Goal: Task Accomplishment & Management: Use online tool/utility

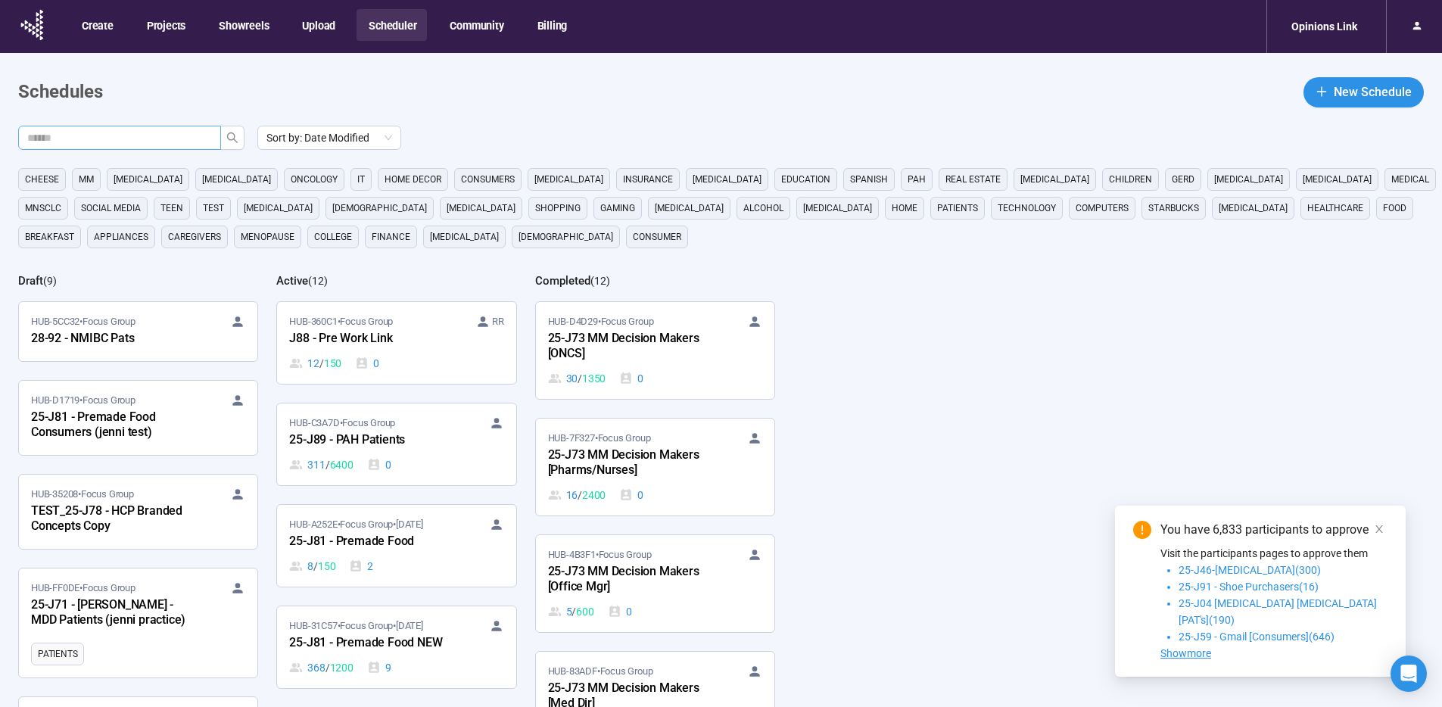
click at [167, 134] on input "text" at bounding box center [113, 137] width 173 height 17
paste input "*******"
type input "*******"
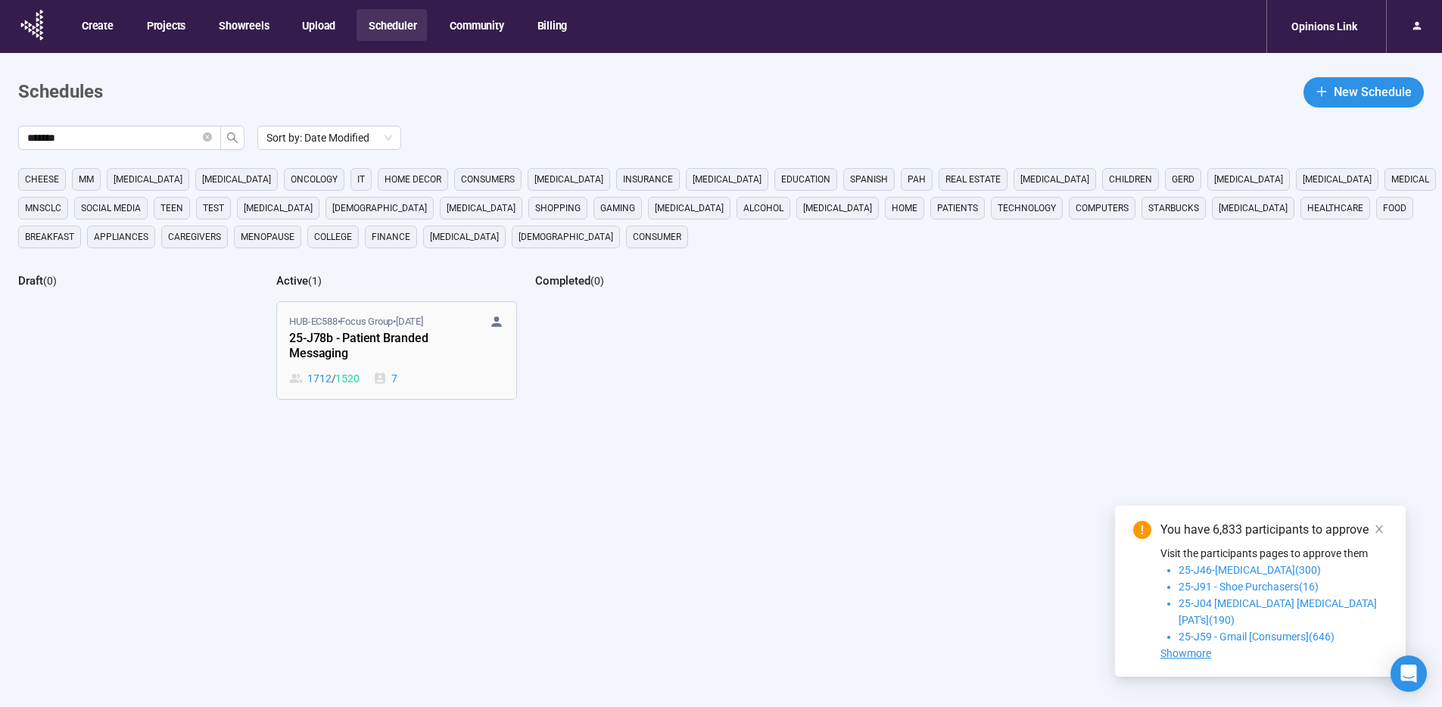
click at [396, 337] on div "25-J78b - Patient Branded Messaging" at bounding box center [372, 346] width 167 height 35
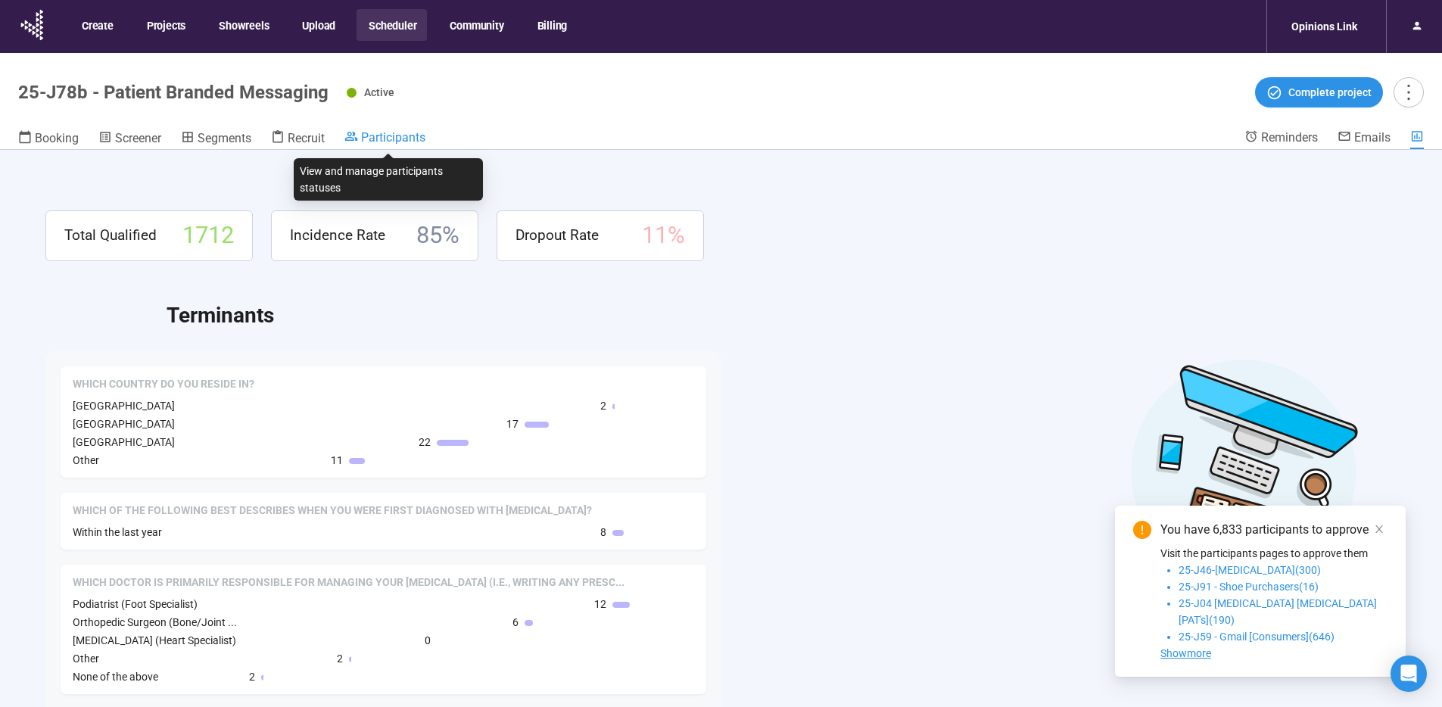
click at [390, 143] on span "Participants" at bounding box center [393, 137] width 64 height 14
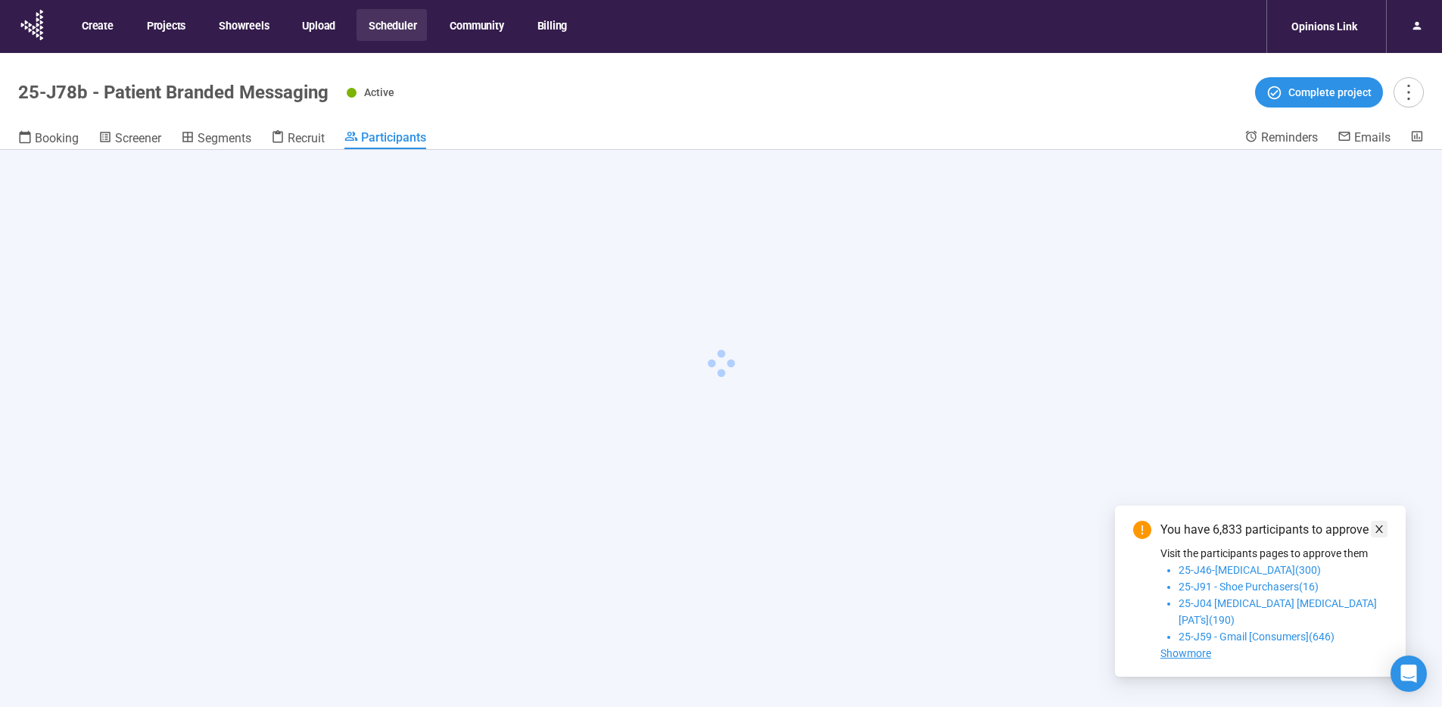
click at [1378, 538] on span at bounding box center [1379, 529] width 11 height 17
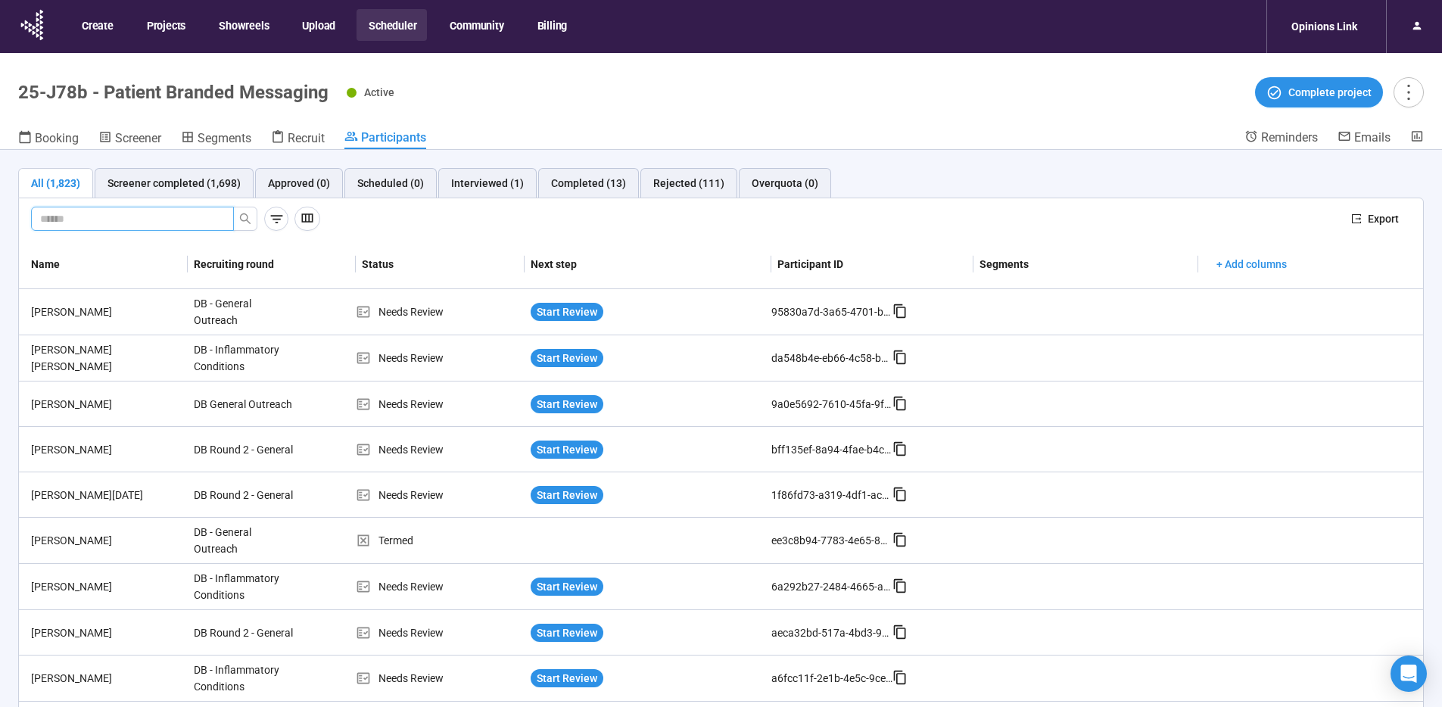
click at [202, 221] on input "text" at bounding box center [126, 218] width 173 height 17
paste input "**********"
type input "**********"
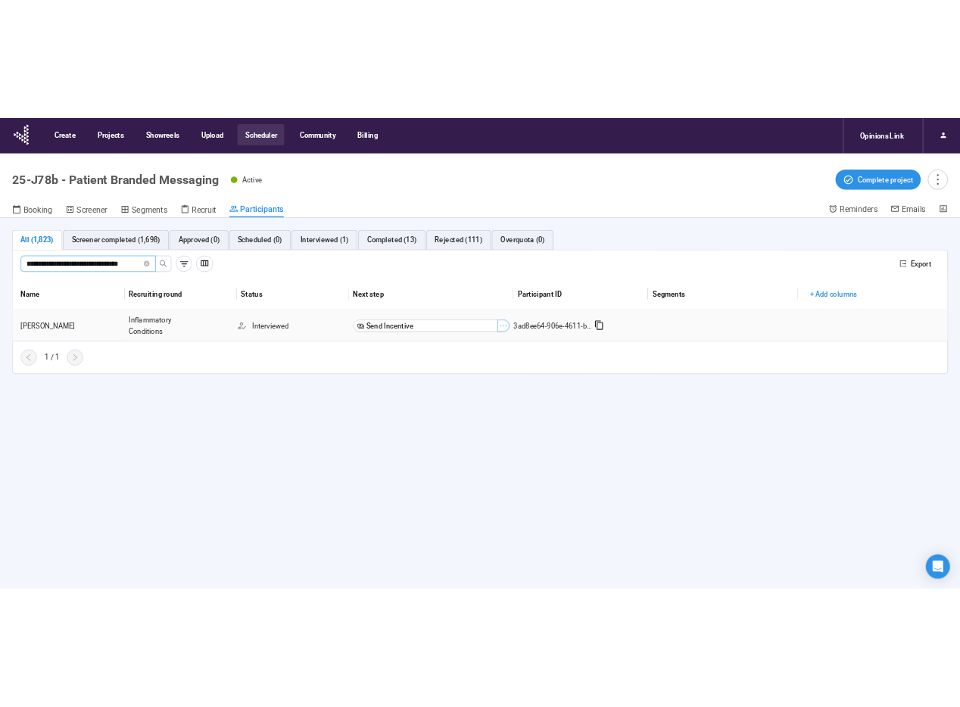
scroll to position [0, 0]
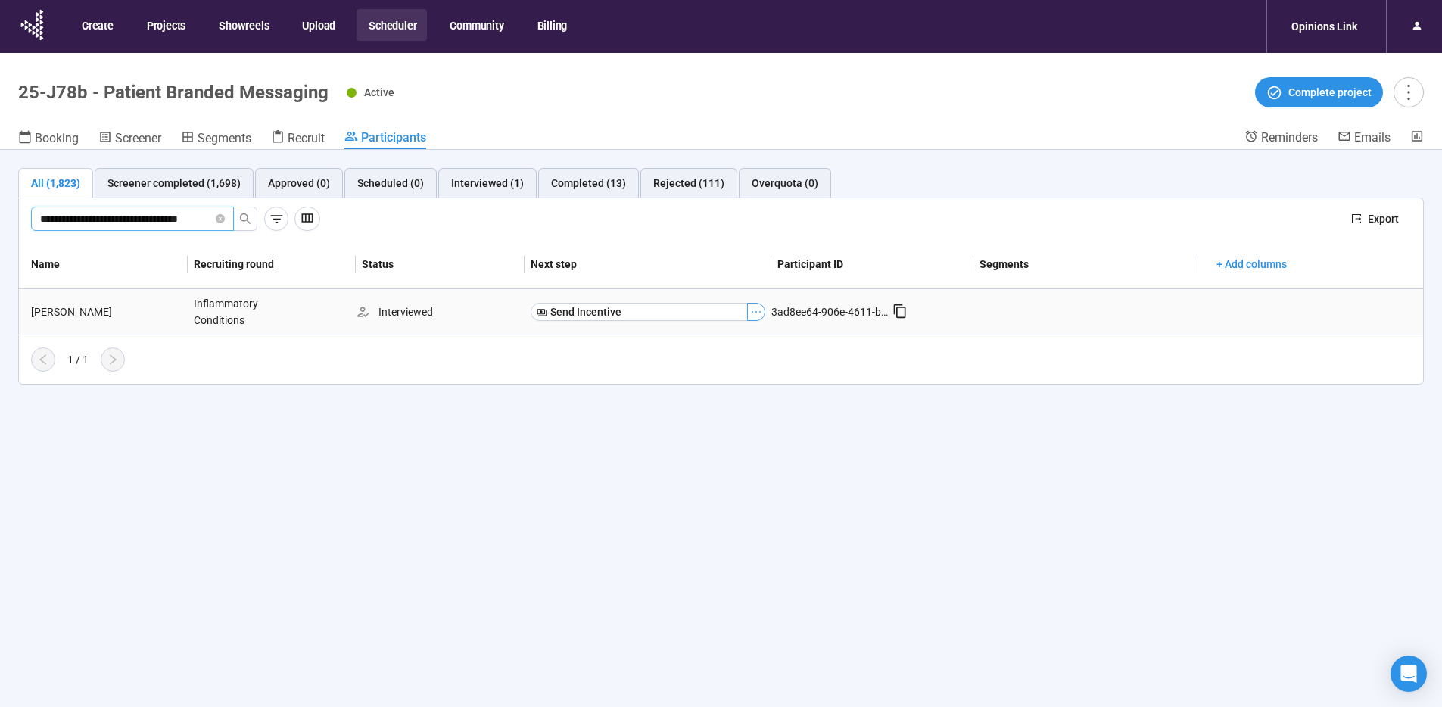
click at [751, 309] on icon "ellipsis" at bounding box center [756, 312] width 12 height 12
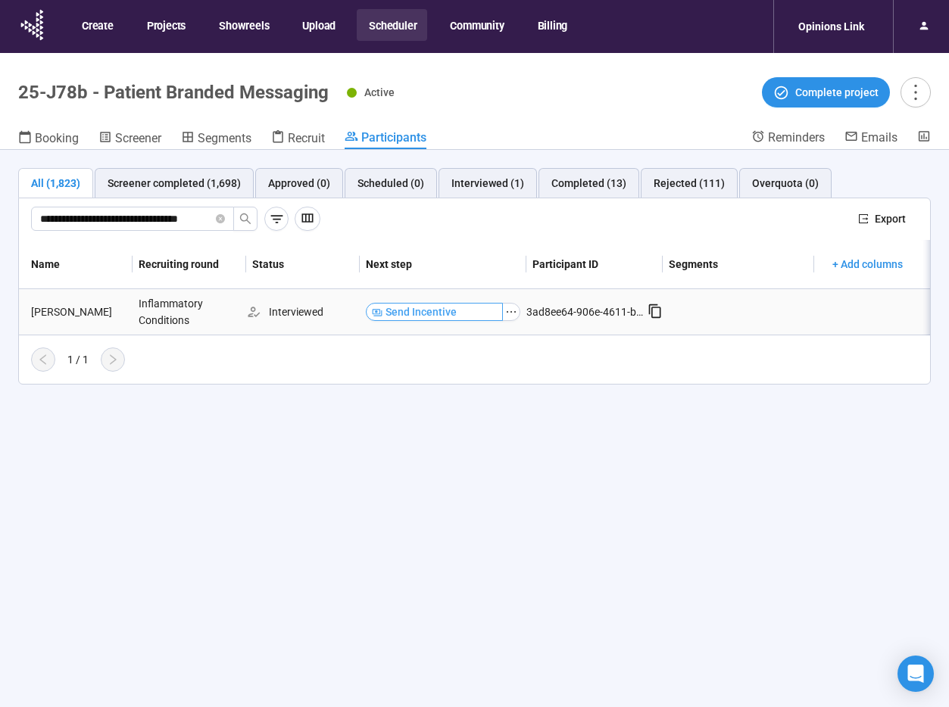
click at [420, 313] on span "Send Incentive" at bounding box center [420, 312] width 71 height 17
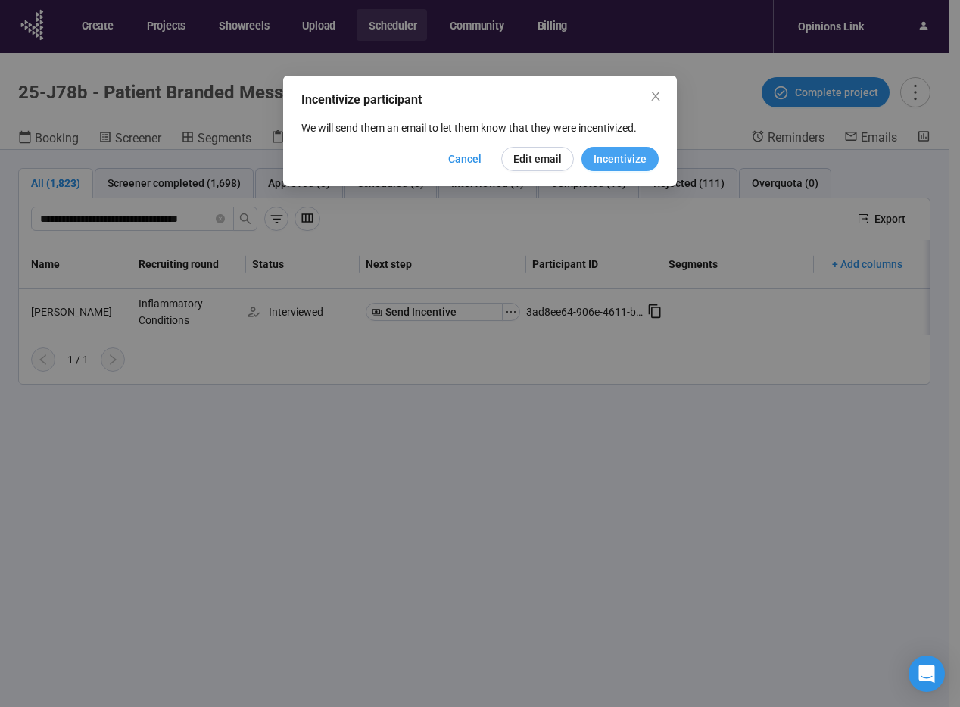
click at [630, 166] on span "Incentivize" at bounding box center [620, 159] width 53 height 17
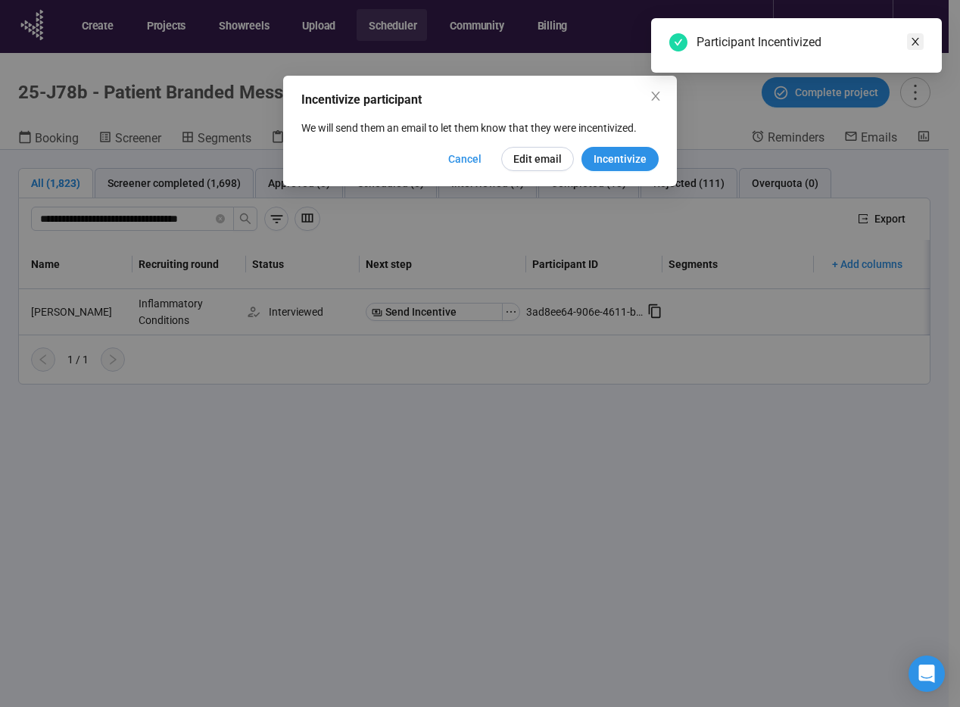
click at [918, 43] on icon "close" at bounding box center [915, 41] width 11 height 11
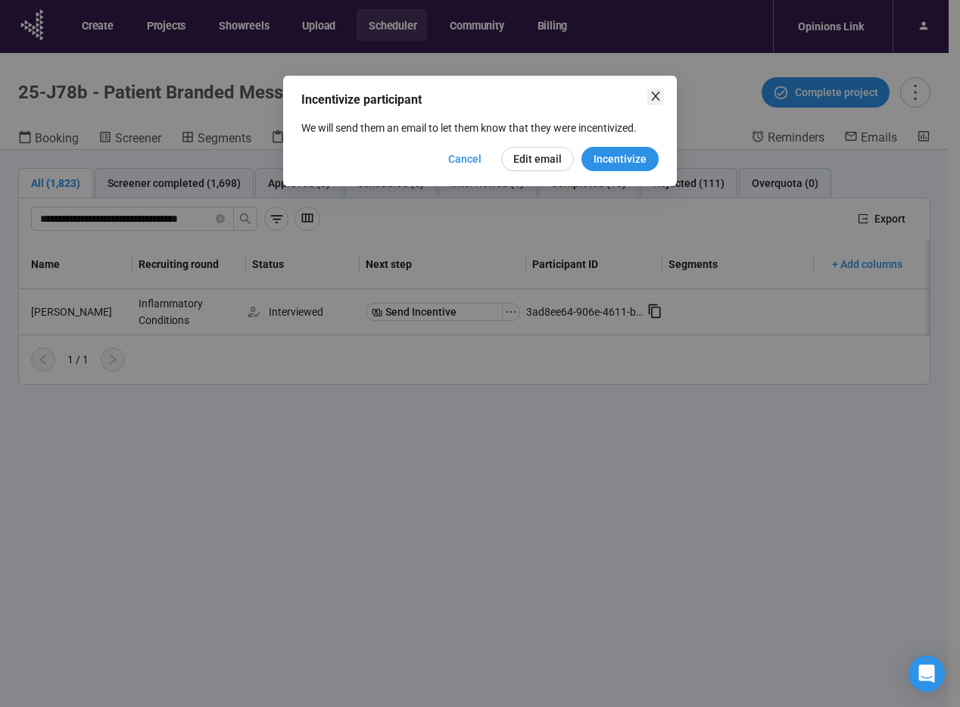
click at [662, 98] on span "Close" at bounding box center [655, 97] width 17 height 17
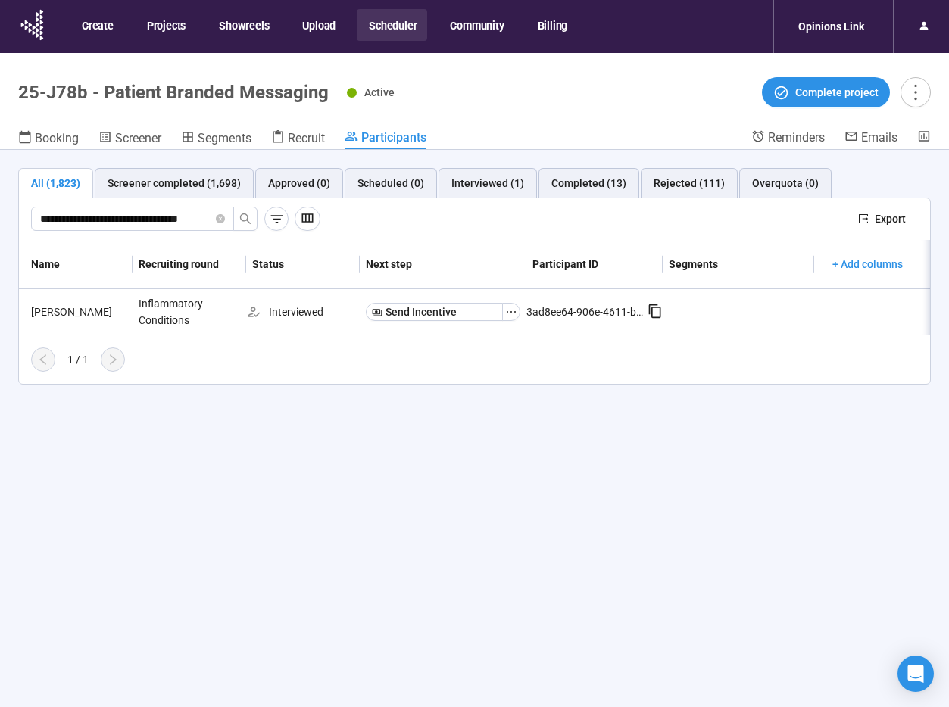
click at [591, 445] on div "**********" at bounding box center [474, 455] width 949 height 610
click at [189, 218] on input "**********" at bounding box center [126, 218] width 173 height 17
click at [512, 310] on icon "ellipsis" at bounding box center [511, 312] width 12 height 12
drag, startPoint x: 550, startPoint y: 464, endPoint x: 852, endPoint y: 413, distance: 305.6
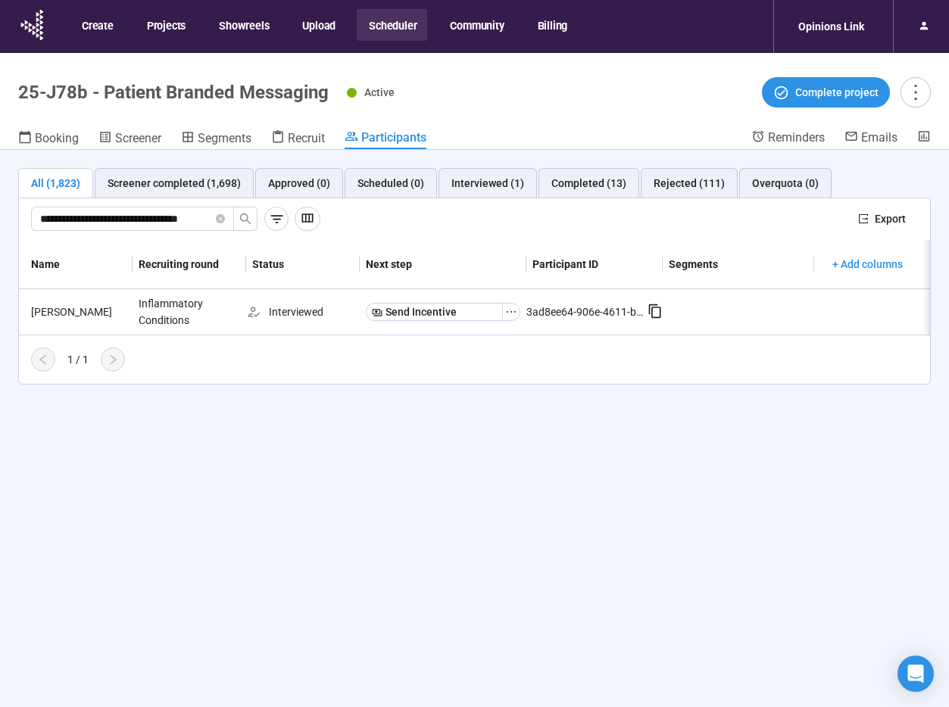
click at [550, 463] on div "**********" at bounding box center [474, 455] width 949 height 610
click at [617, 465] on div "**********" at bounding box center [474, 455] width 949 height 610
click at [594, 175] on div "Completed (13)" at bounding box center [588, 183] width 75 height 17
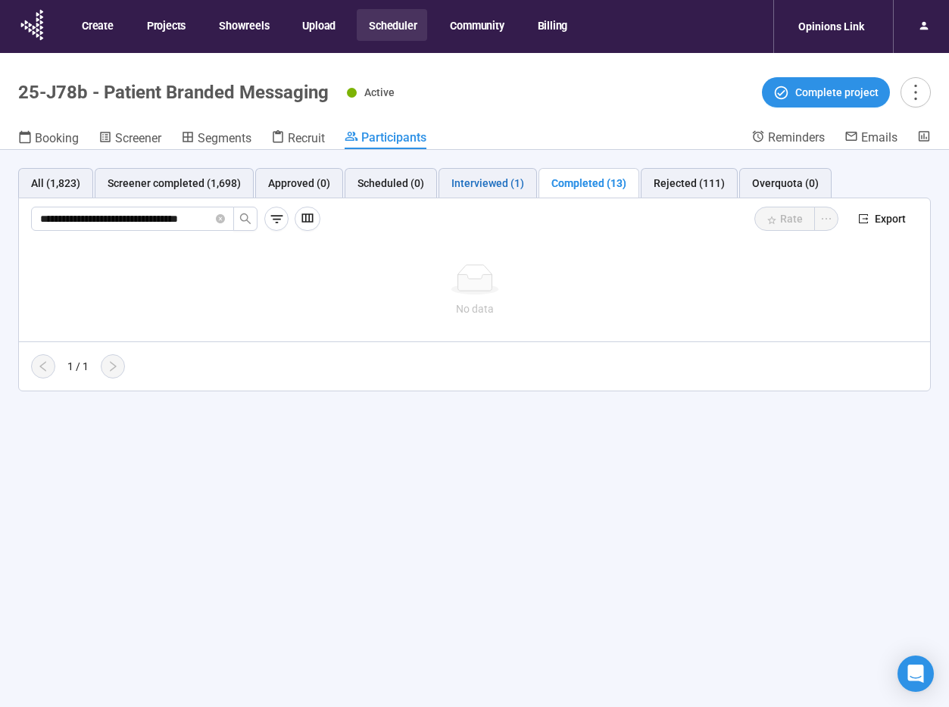
click at [475, 190] on div "Interviewed (1)" at bounding box center [487, 183] width 73 height 17
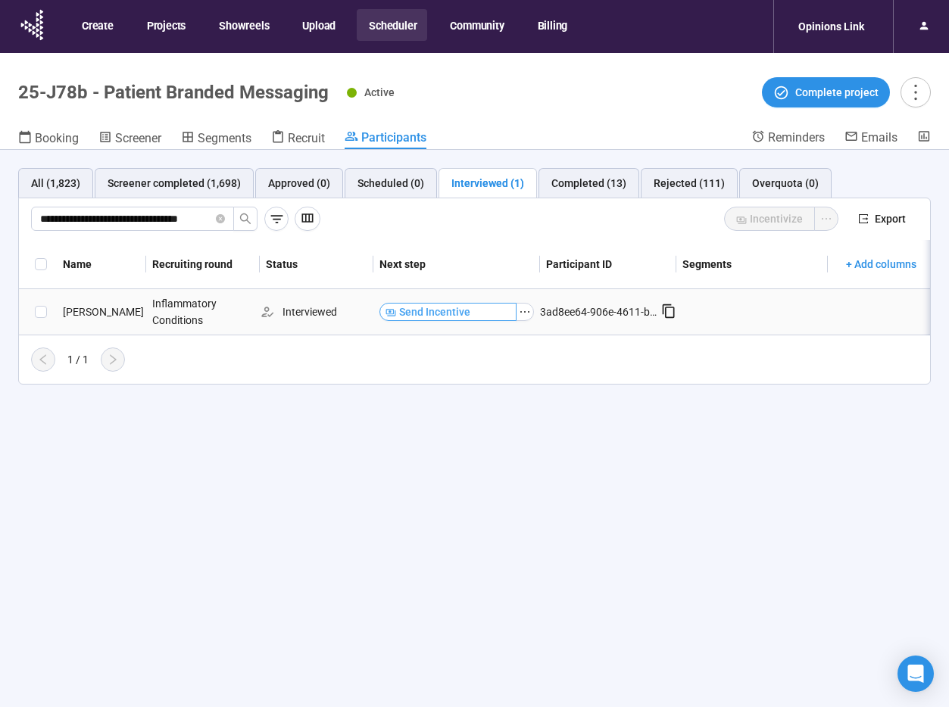
click at [486, 312] on button "Send Incentive" at bounding box center [447, 312] width 137 height 18
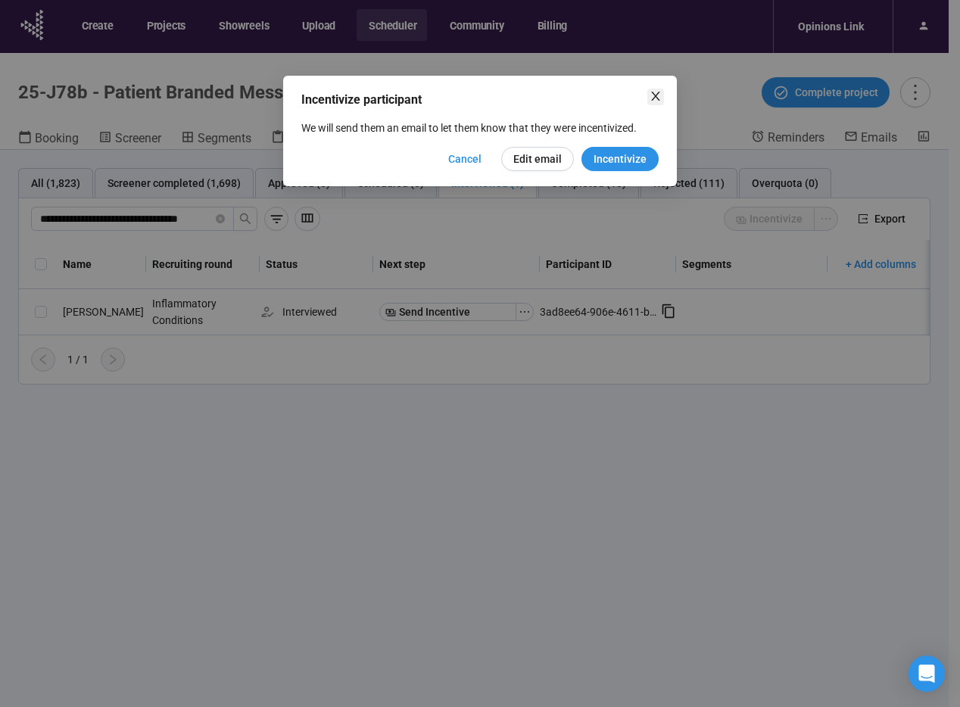
click at [647, 98] on span "Close" at bounding box center [655, 97] width 17 height 17
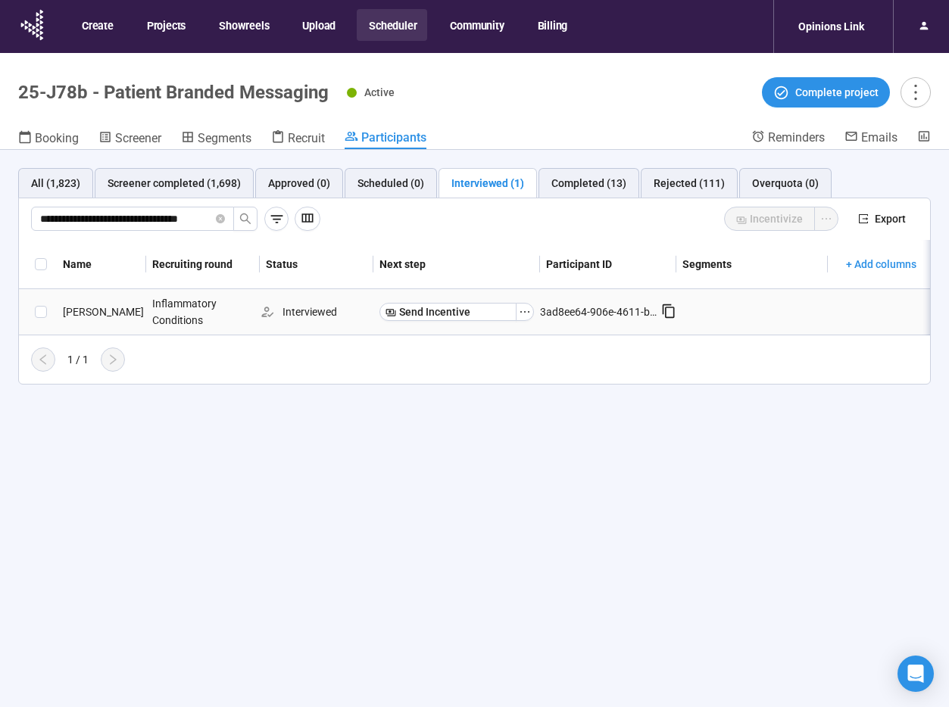
click at [671, 310] on icon at bounding box center [668, 311] width 15 height 15
click at [443, 314] on span "Send Incentive" at bounding box center [434, 312] width 71 height 17
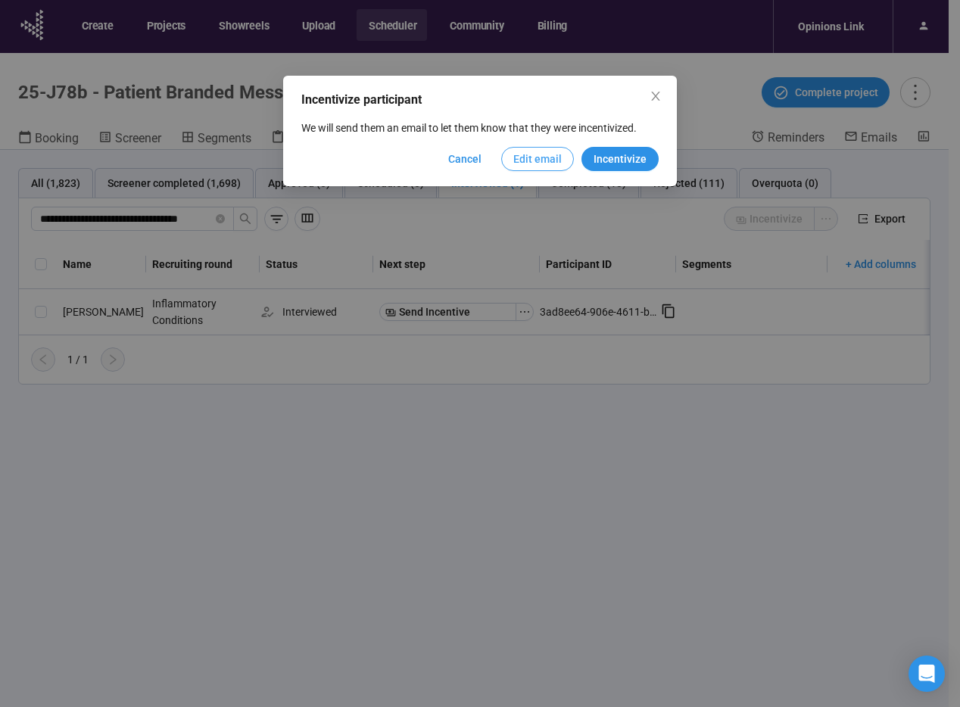
click at [550, 155] on span "Edit email" at bounding box center [537, 159] width 48 height 17
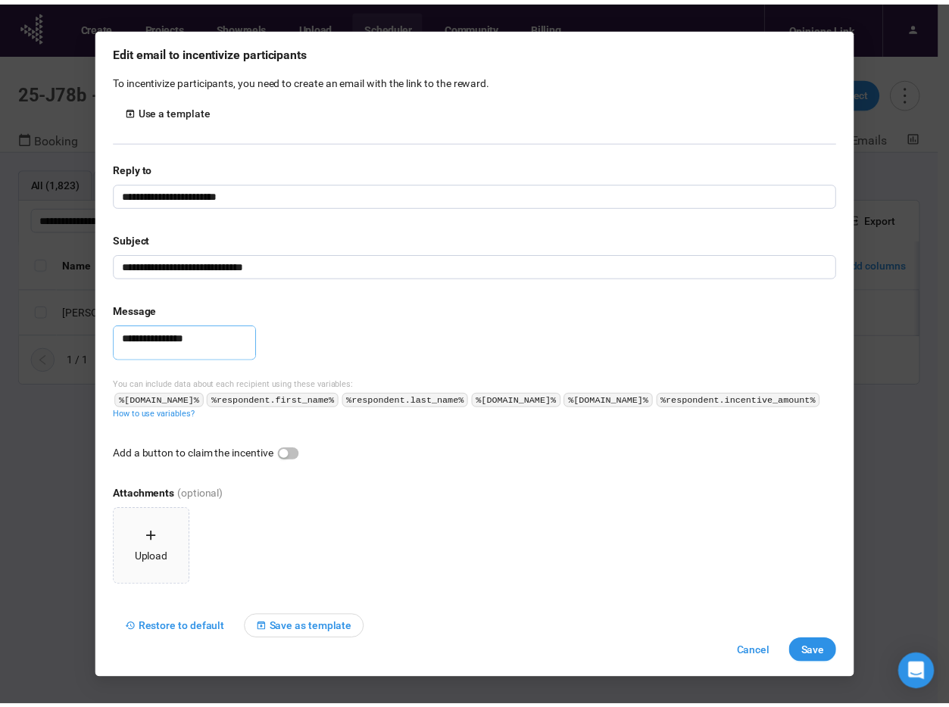
scroll to position [83, 0]
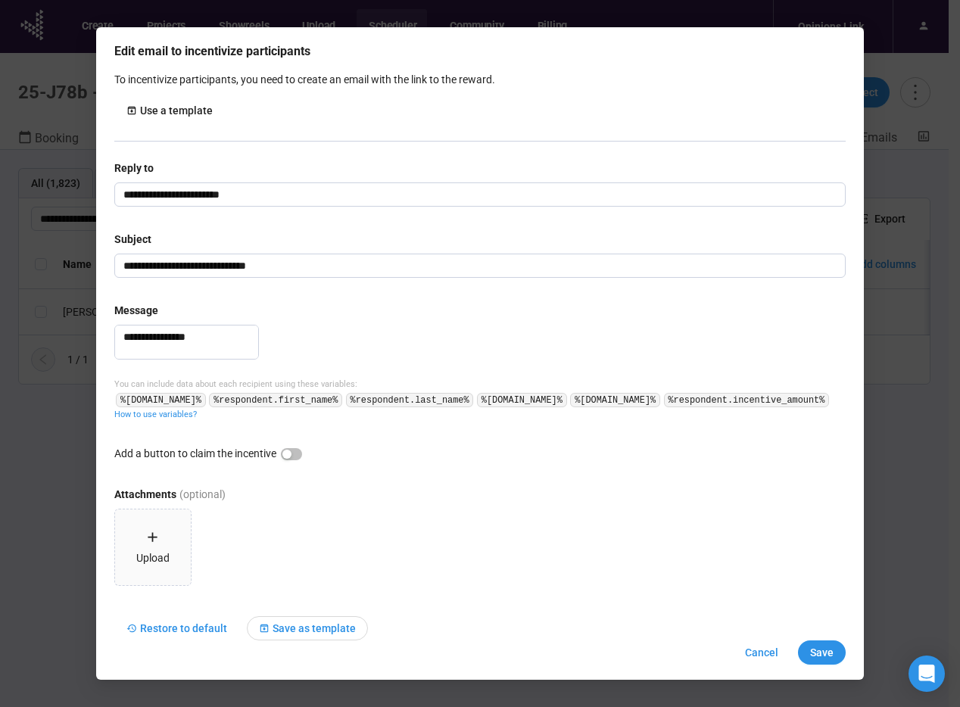
click at [880, 69] on div "**********" at bounding box center [480, 353] width 960 height 707
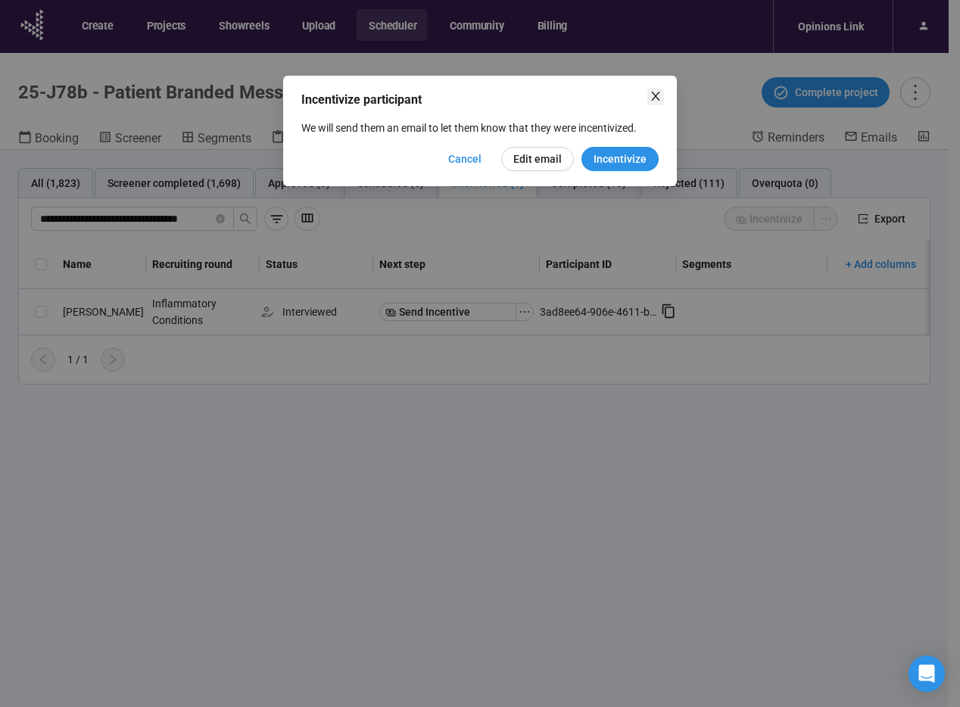
click at [656, 93] on icon "close" at bounding box center [656, 96] width 12 height 12
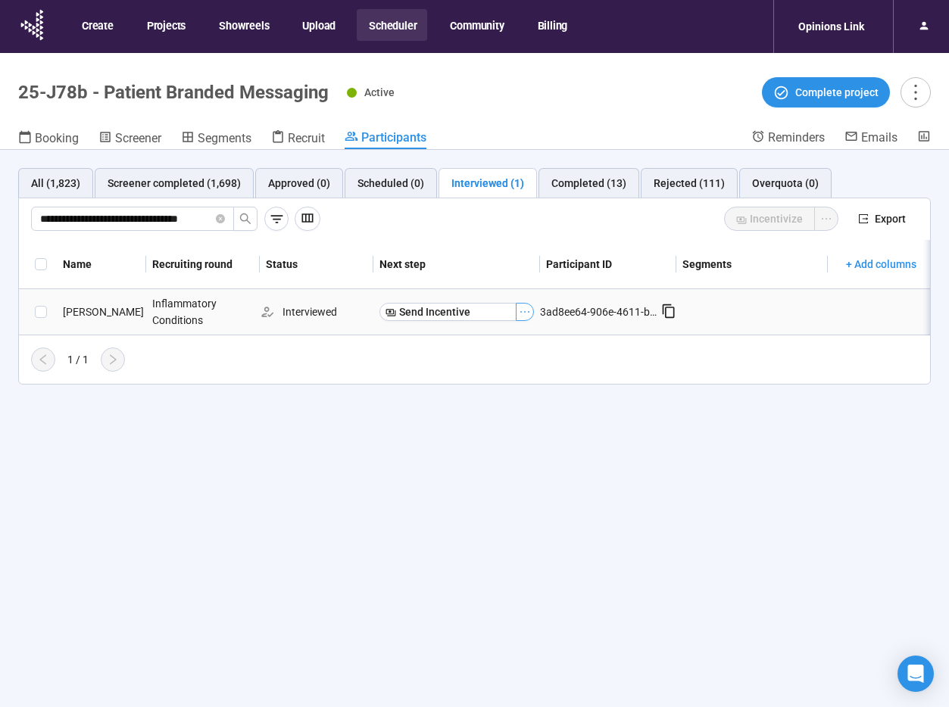
click at [526, 309] on icon "ellipsis" at bounding box center [525, 312] width 12 height 12
click at [479, 181] on div "Interviewed (1)" at bounding box center [487, 183] width 73 height 17
click at [564, 183] on div "Completed (13)" at bounding box center [588, 183] width 75 height 17
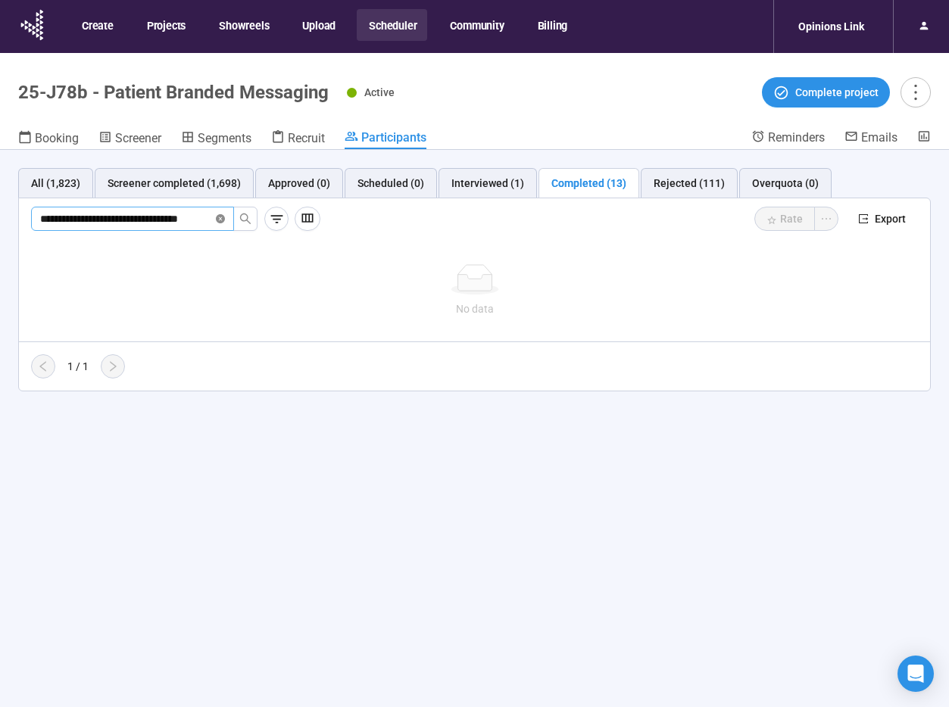
click at [217, 217] on icon "close-circle" at bounding box center [220, 218] width 9 height 9
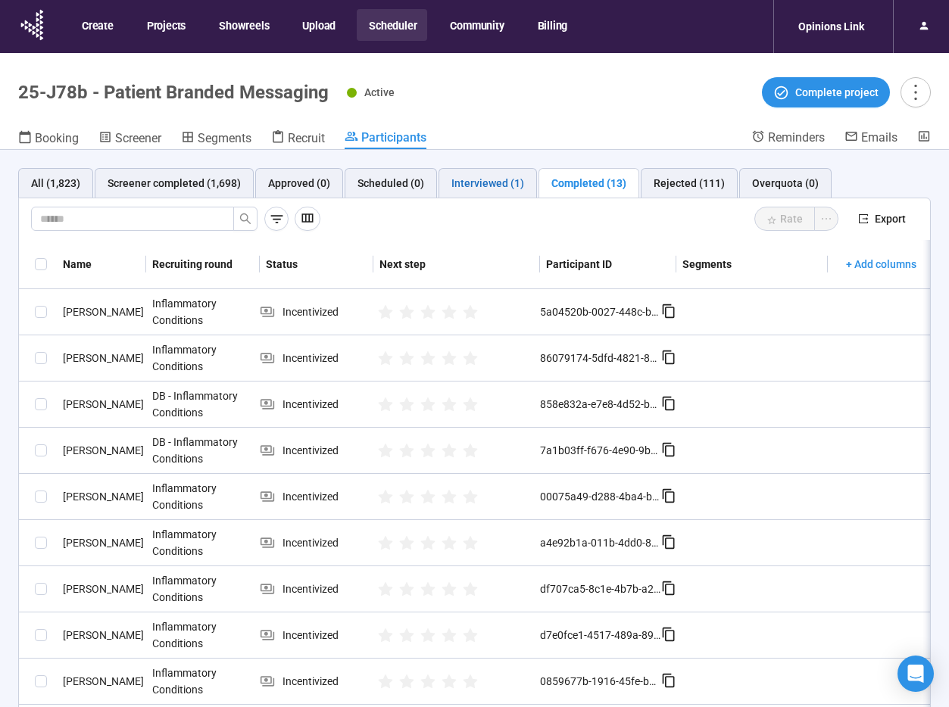
click at [476, 182] on div "Interviewed (1)" at bounding box center [487, 183] width 73 height 17
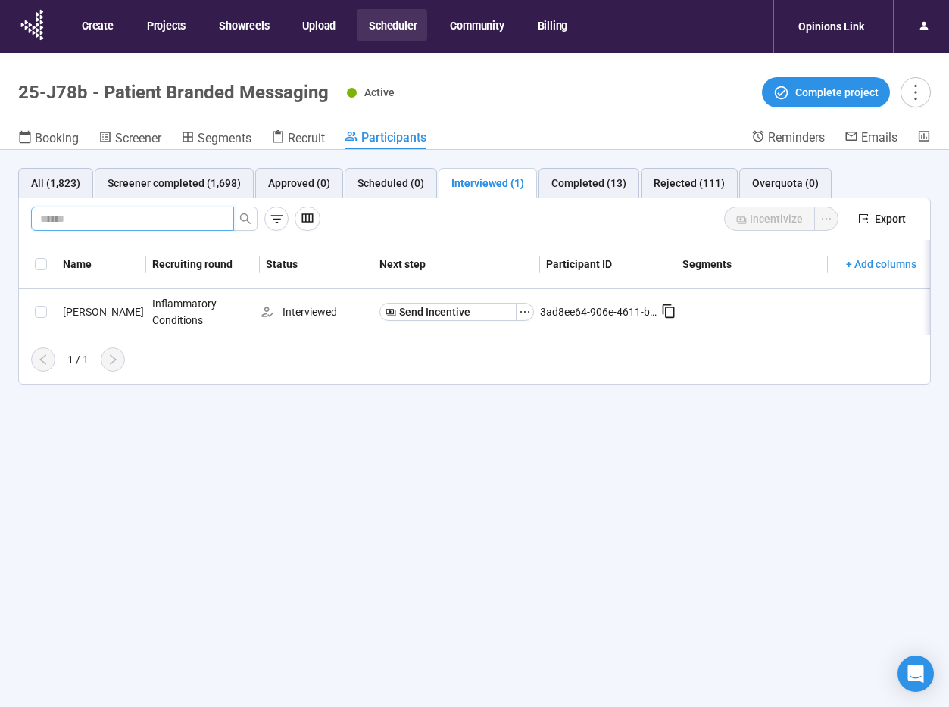
click at [102, 220] on input "text" at bounding box center [126, 218] width 173 height 17
paste input "**********"
type input "**********"
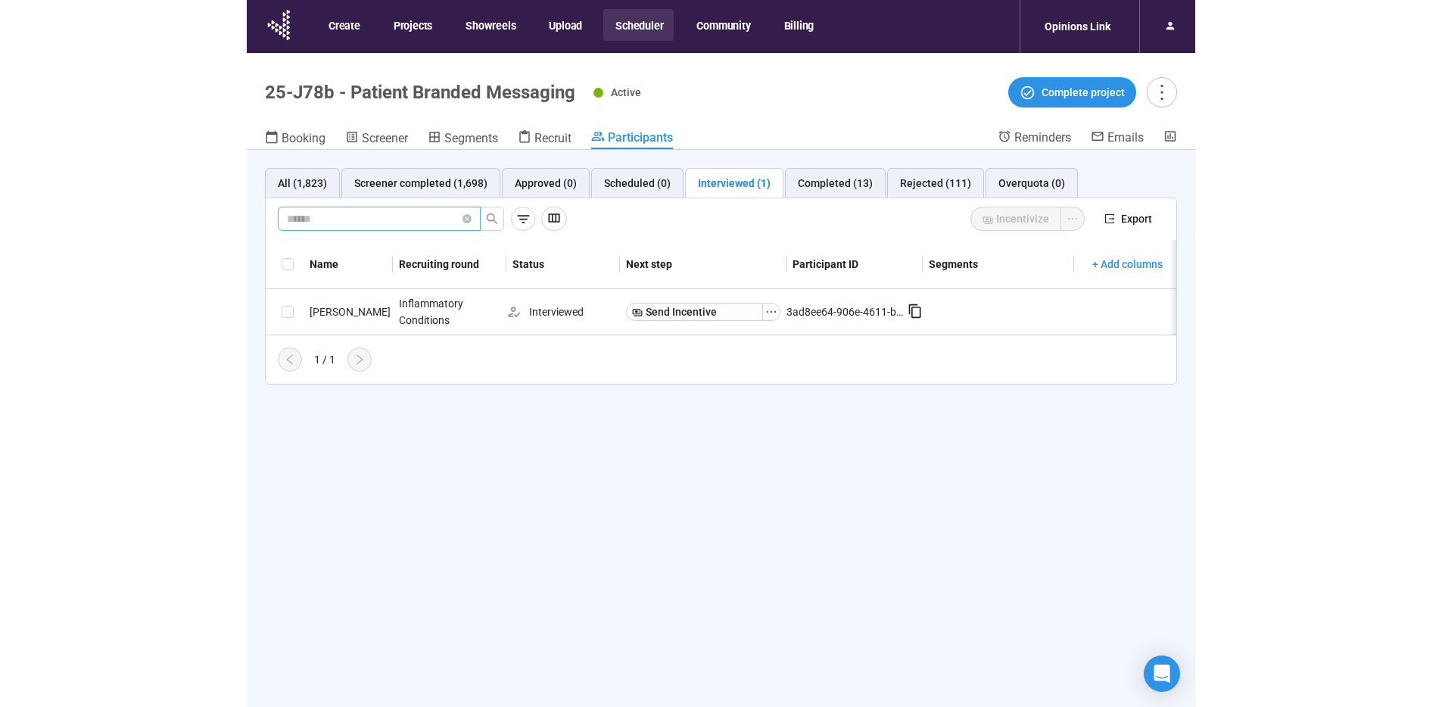
scroll to position [0, 0]
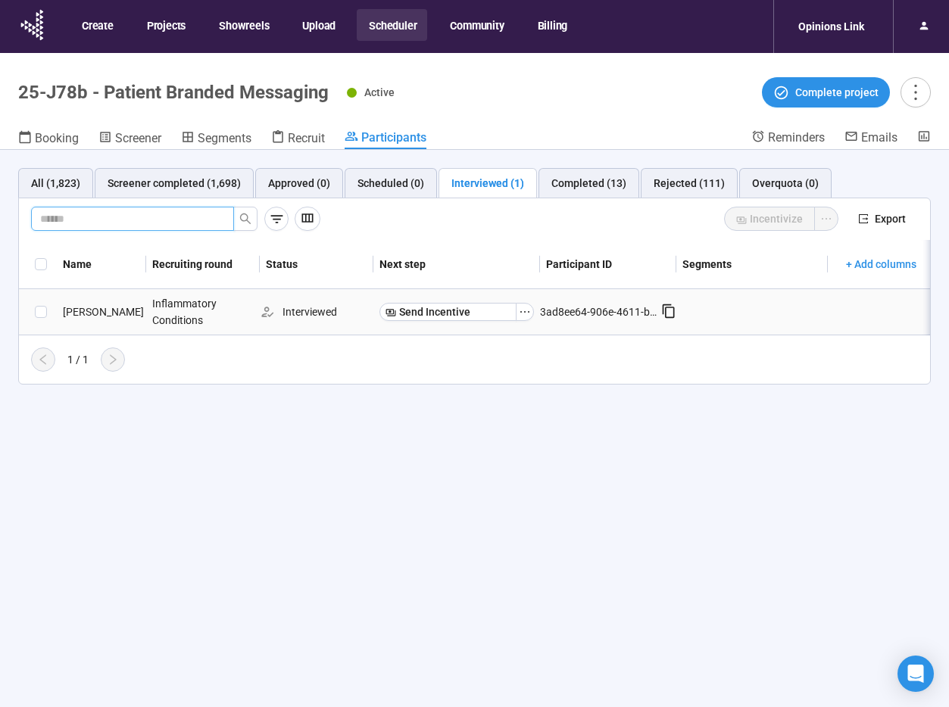
click at [84, 319] on div "LANCE SEDBROOK" at bounding box center [101, 312] width 89 height 17
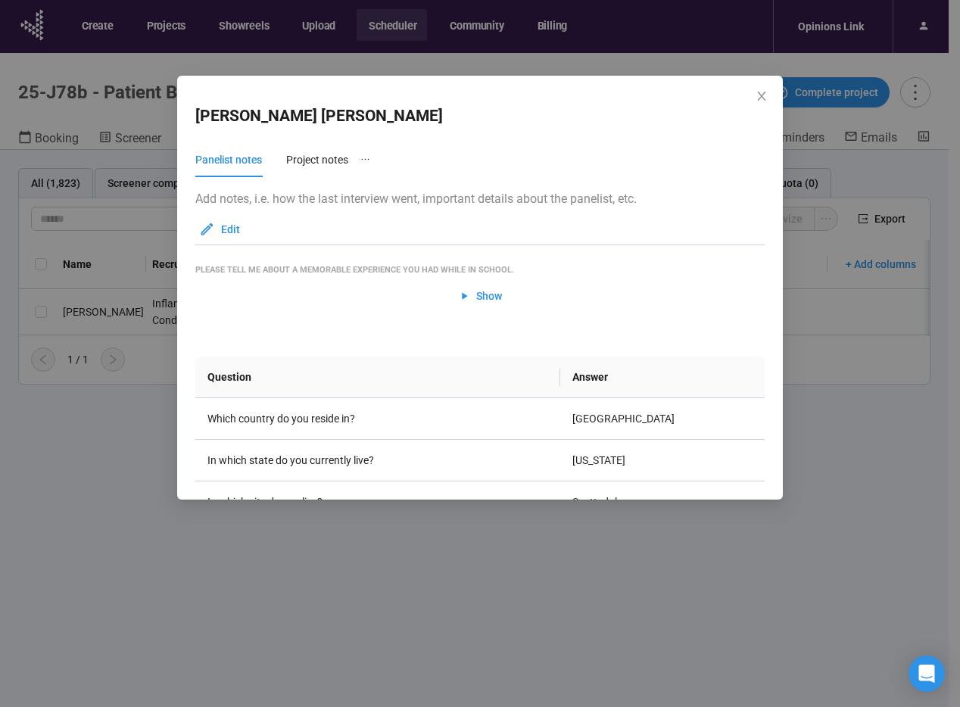
click at [765, 92] on icon "close" at bounding box center [762, 96] width 12 height 12
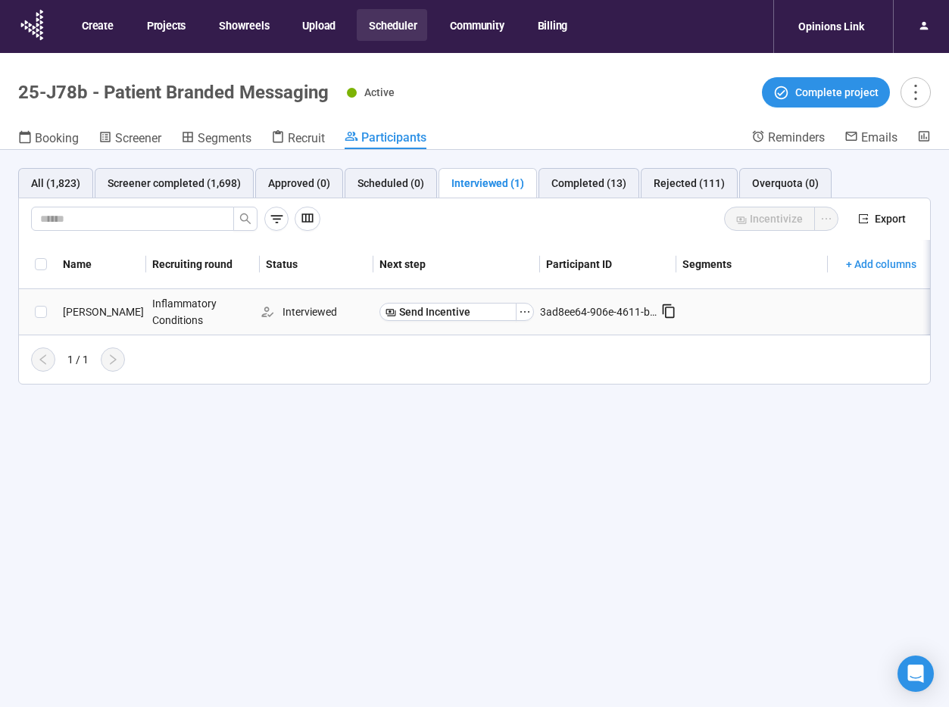
click at [623, 313] on div "3ad8ee64-906e-4611-b9a5-12f34d78102c" at bounding box center [600, 312] width 121 height 17
copy div "3ad8ee64-906e-4611-b9a5-12f34d78102c"
click at [519, 314] on icon "ellipsis" at bounding box center [525, 312] width 12 height 12
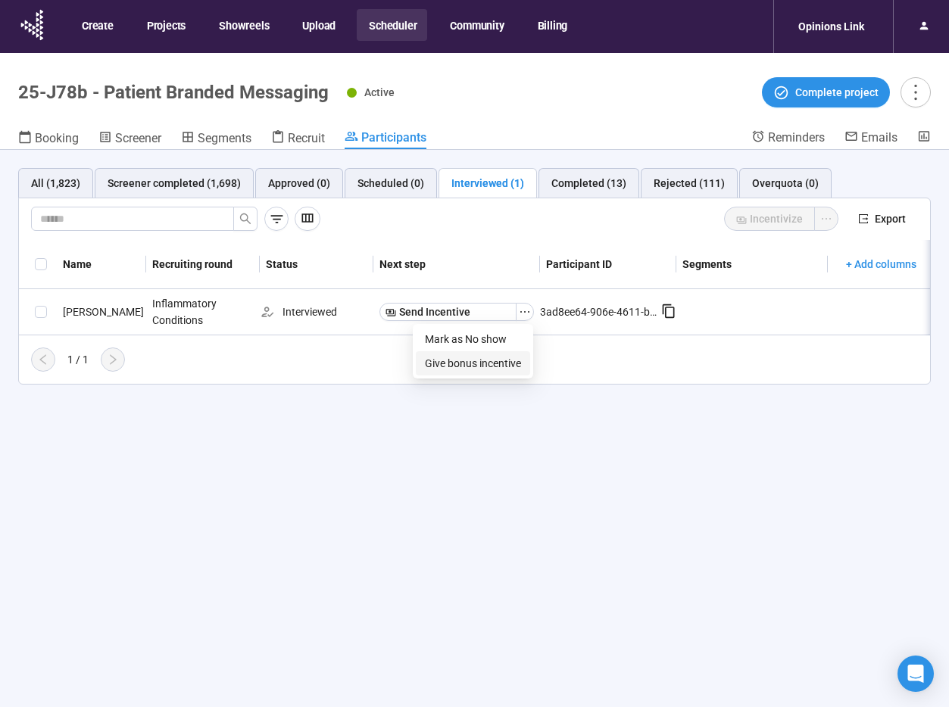
click at [470, 357] on span "Give bonus incentive" at bounding box center [473, 363] width 96 height 17
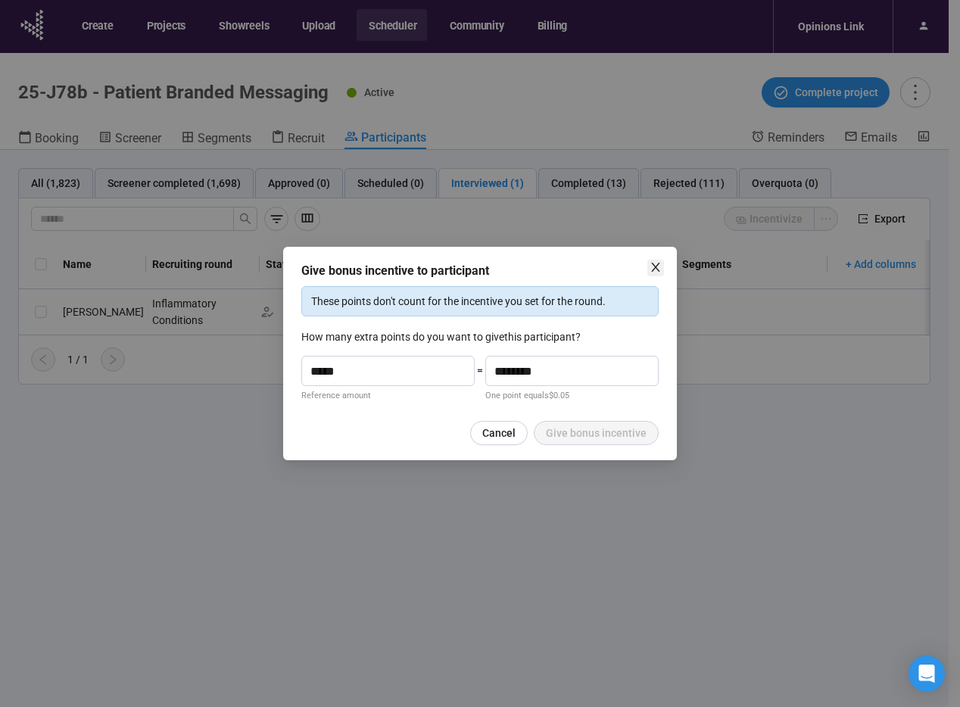
click at [657, 268] on icon "close" at bounding box center [656, 267] width 12 height 12
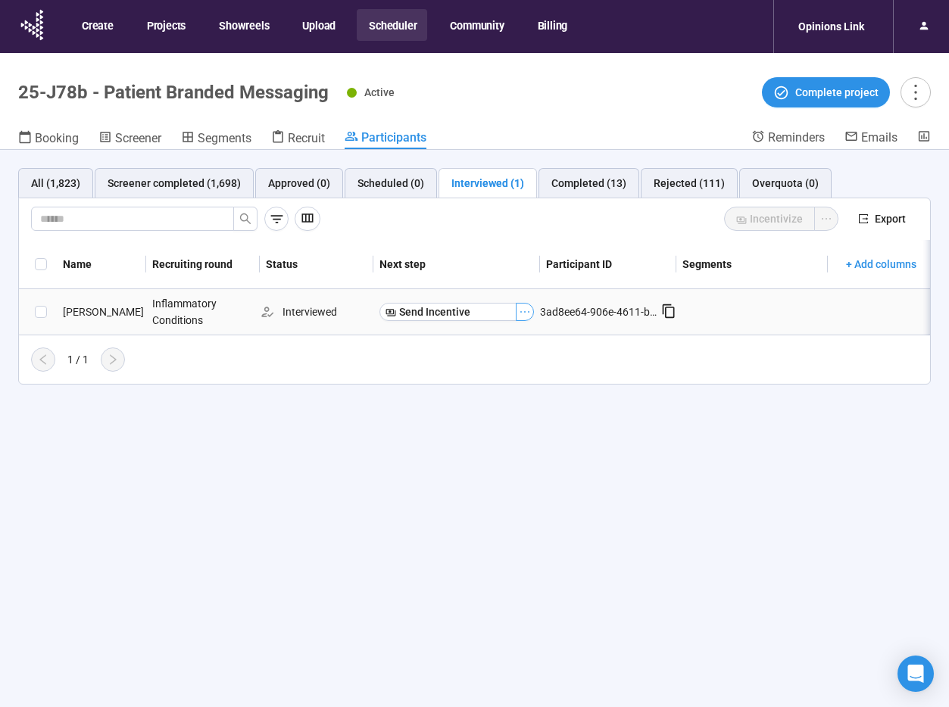
click at [527, 312] on icon "ellipsis" at bounding box center [525, 312] width 12 height 12
click at [36, 314] on span at bounding box center [41, 312] width 12 height 12
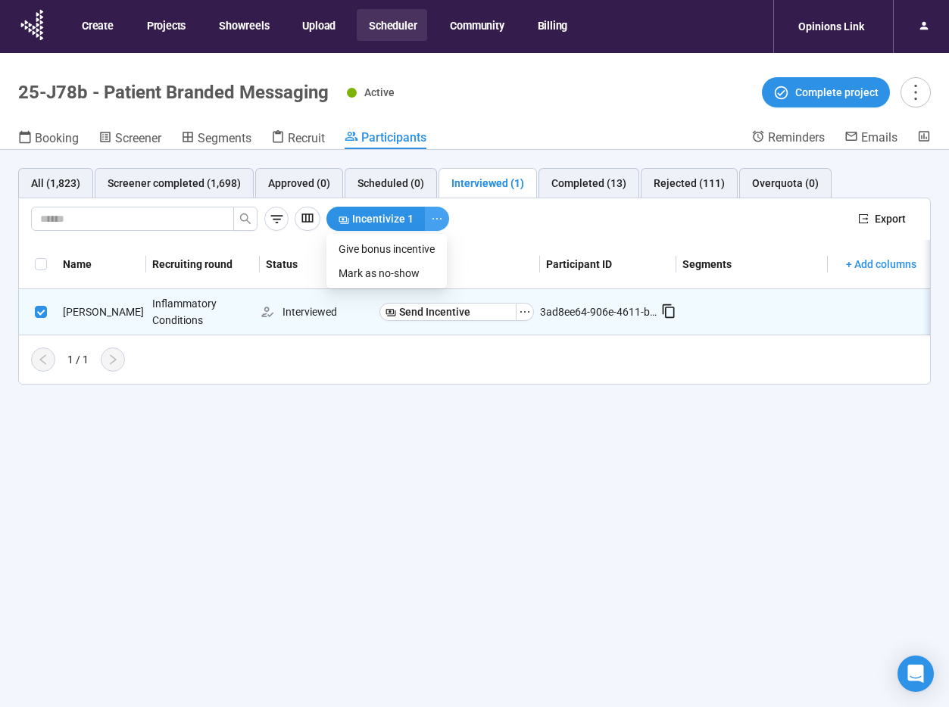
click at [435, 215] on icon "ellipsis" at bounding box center [437, 219] width 12 height 12
click at [386, 220] on span "Incentivize 1" at bounding box center [382, 218] width 61 height 17
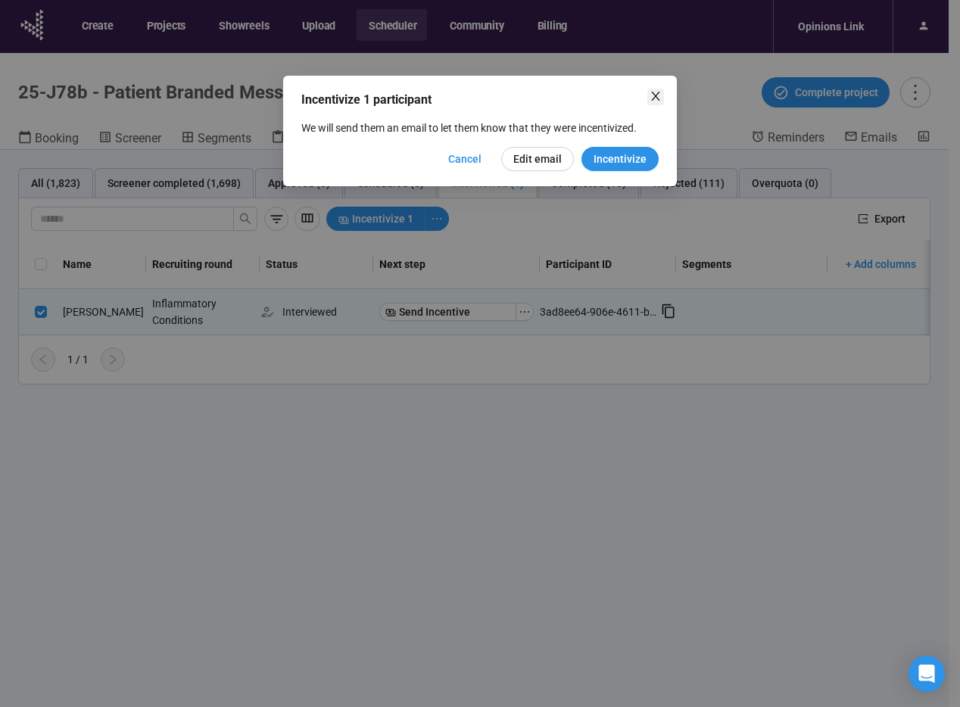
click at [659, 92] on icon "close" at bounding box center [655, 96] width 8 height 9
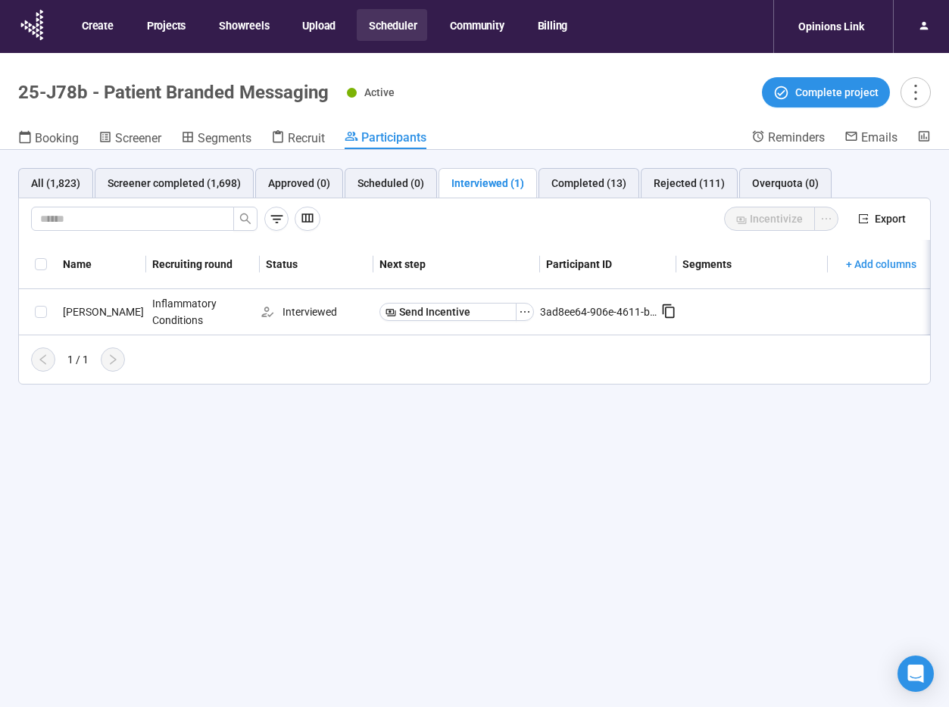
click at [295, 491] on div "All (1,823) Screener completed (1,698) Approved (0) Scheduled (0) Interviewed (…" at bounding box center [474, 455] width 949 height 610
click at [173, 217] on input "text" at bounding box center [126, 218] width 173 height 17
click at [602, 314] on div "3ad8ee64-906e-4611-b9a5-12f34d78102c" at bounding box center [600, 312] width 121 height 17
click at [672, 313] on icon at bounding box center [668, 311] width 15 height 15
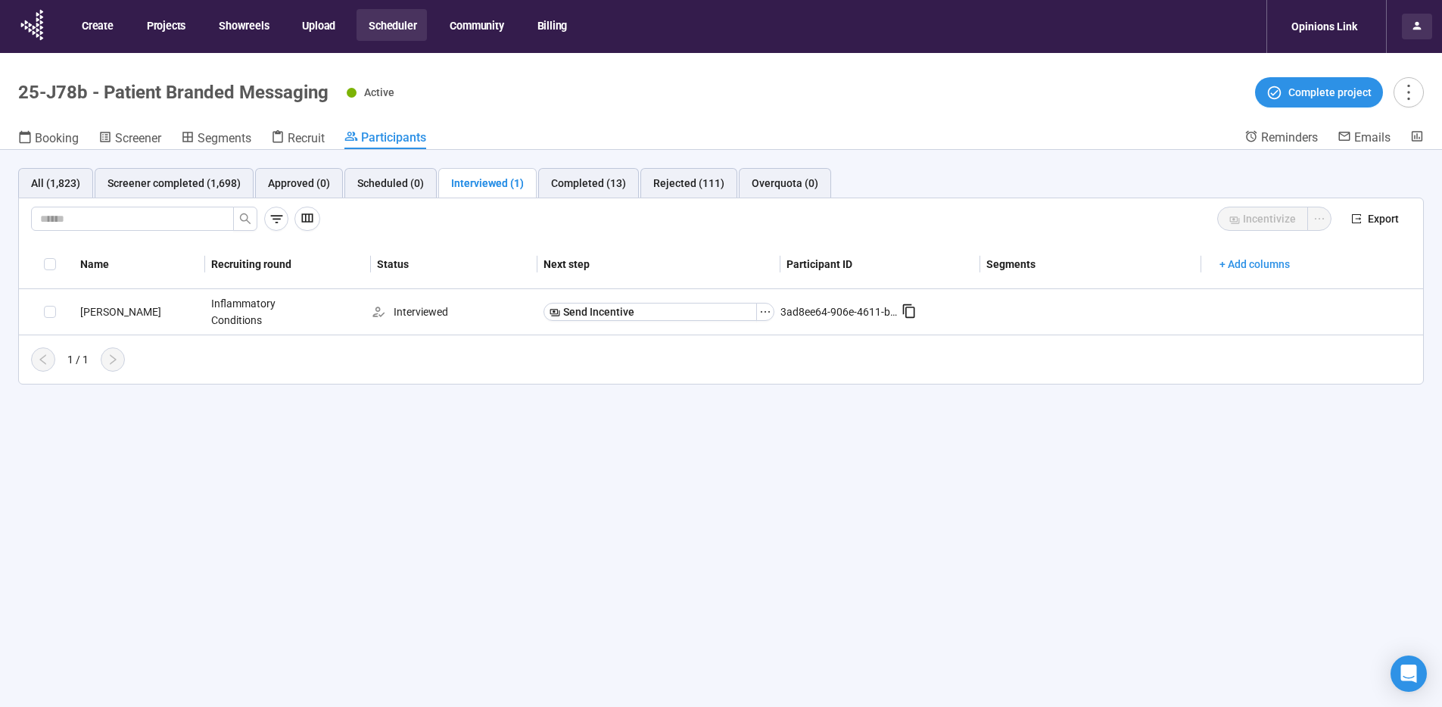
drag, startPoint x: 1420, startPoint y: 30, endPoint x: 1403, endPoint y: 17, distance: 21.5
click at [1420, 30] on icon at bounding box center [1417, 26] width 12 height 12
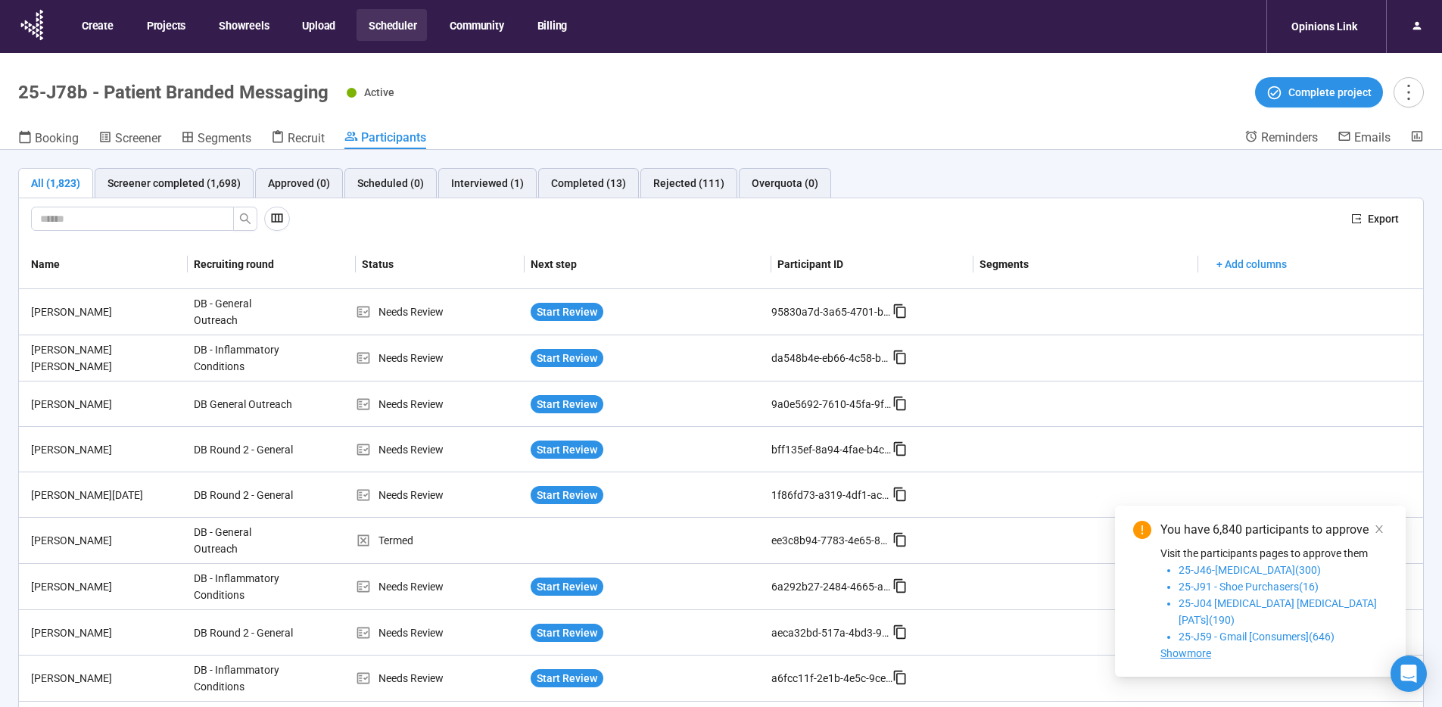
click at [218, 92] on h1 "25-J78b - Patient Branded Messaging" at bounding box center [173, 92] width 310 height 21
copy h1 "25-J78b - Patient Branded Messaging"
